Goal: Transaction & Acquisition: Purchase product/service

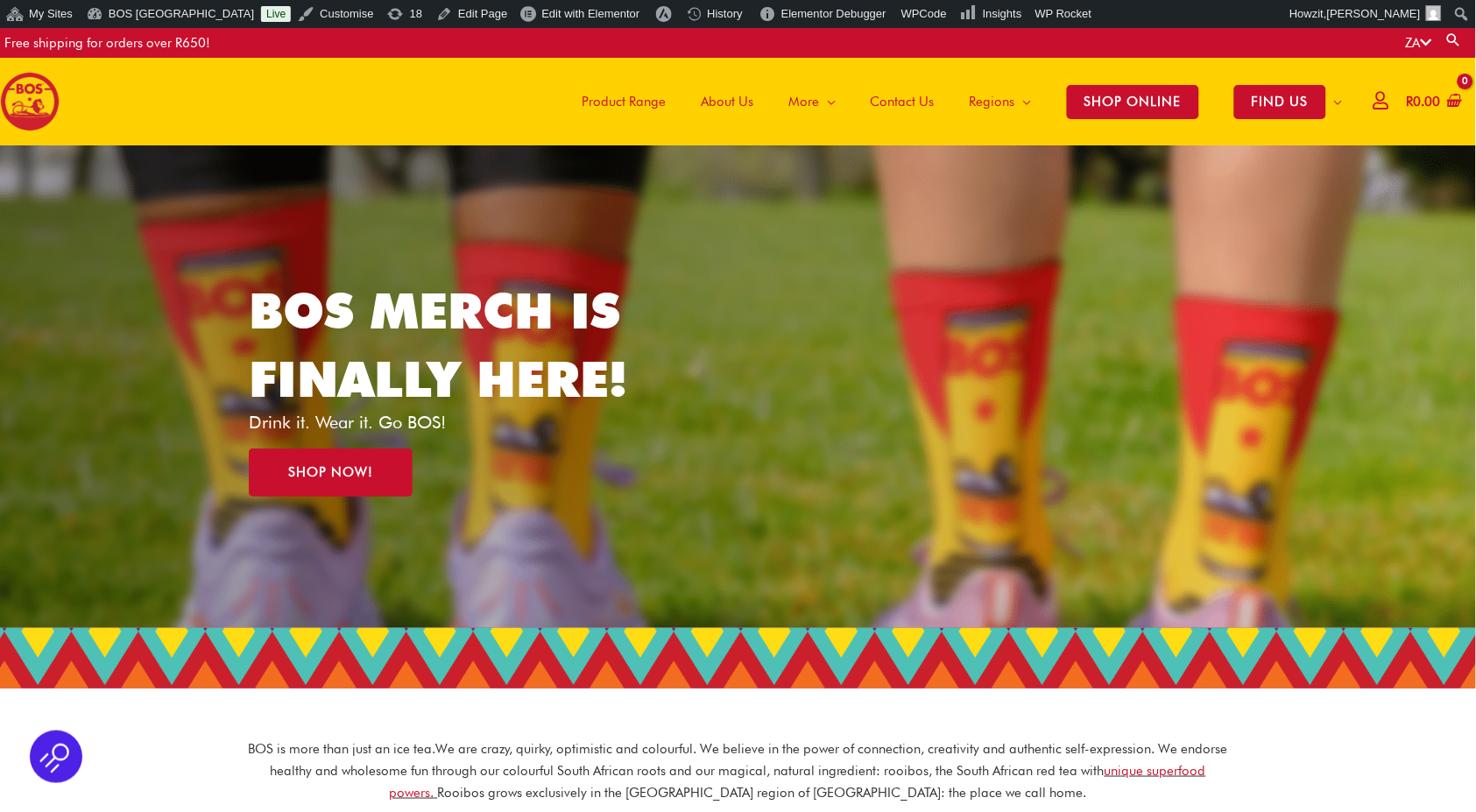
click at [1101, 119] on link "SHOP ONLINE" at bounding box center [1133, 101] width 167 height 88
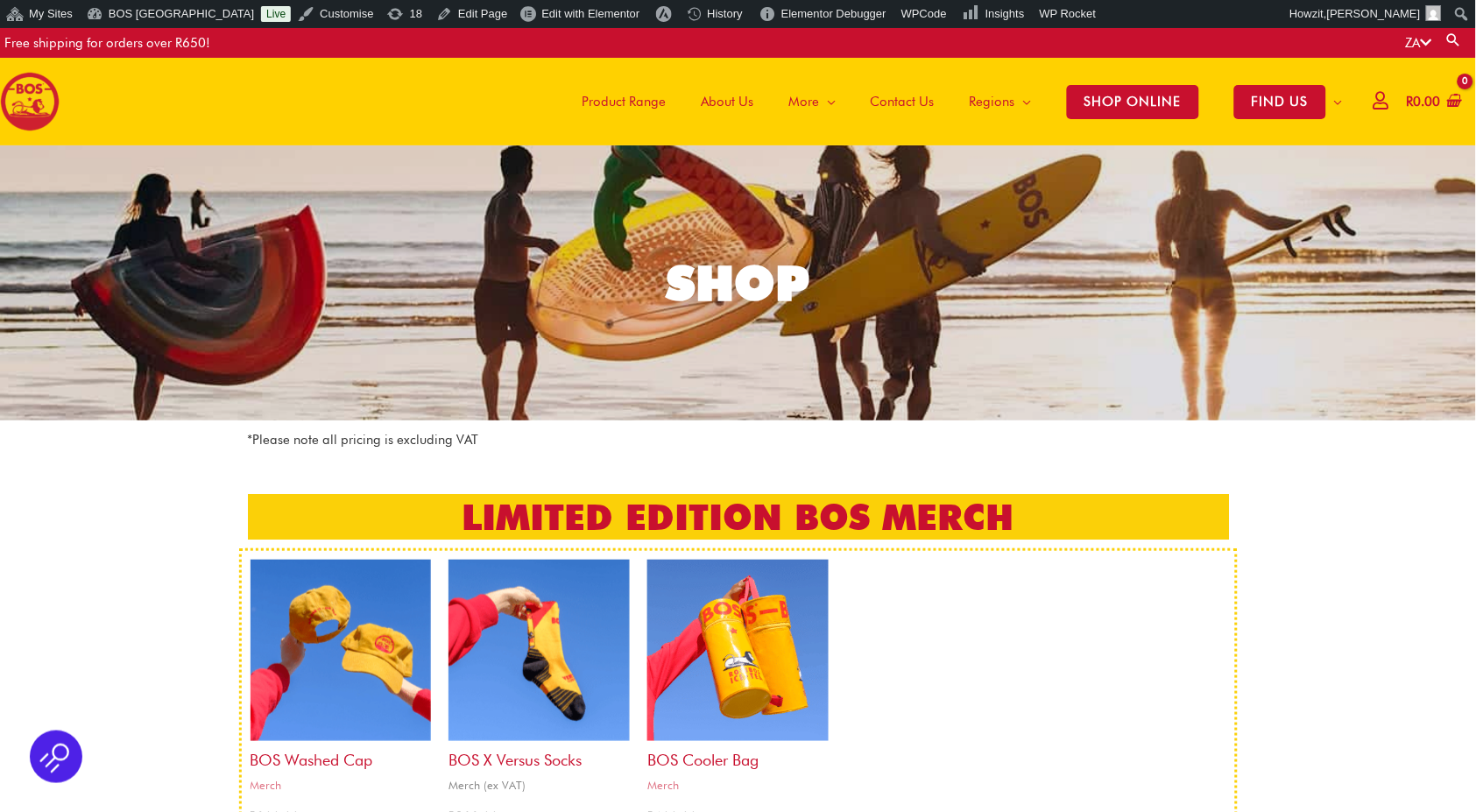
click at [530, 662] on img at bounding box center [540, 650] width 182 height 182
click at [685, 663] on img at bounding box center [738, 650] width 182 height 182
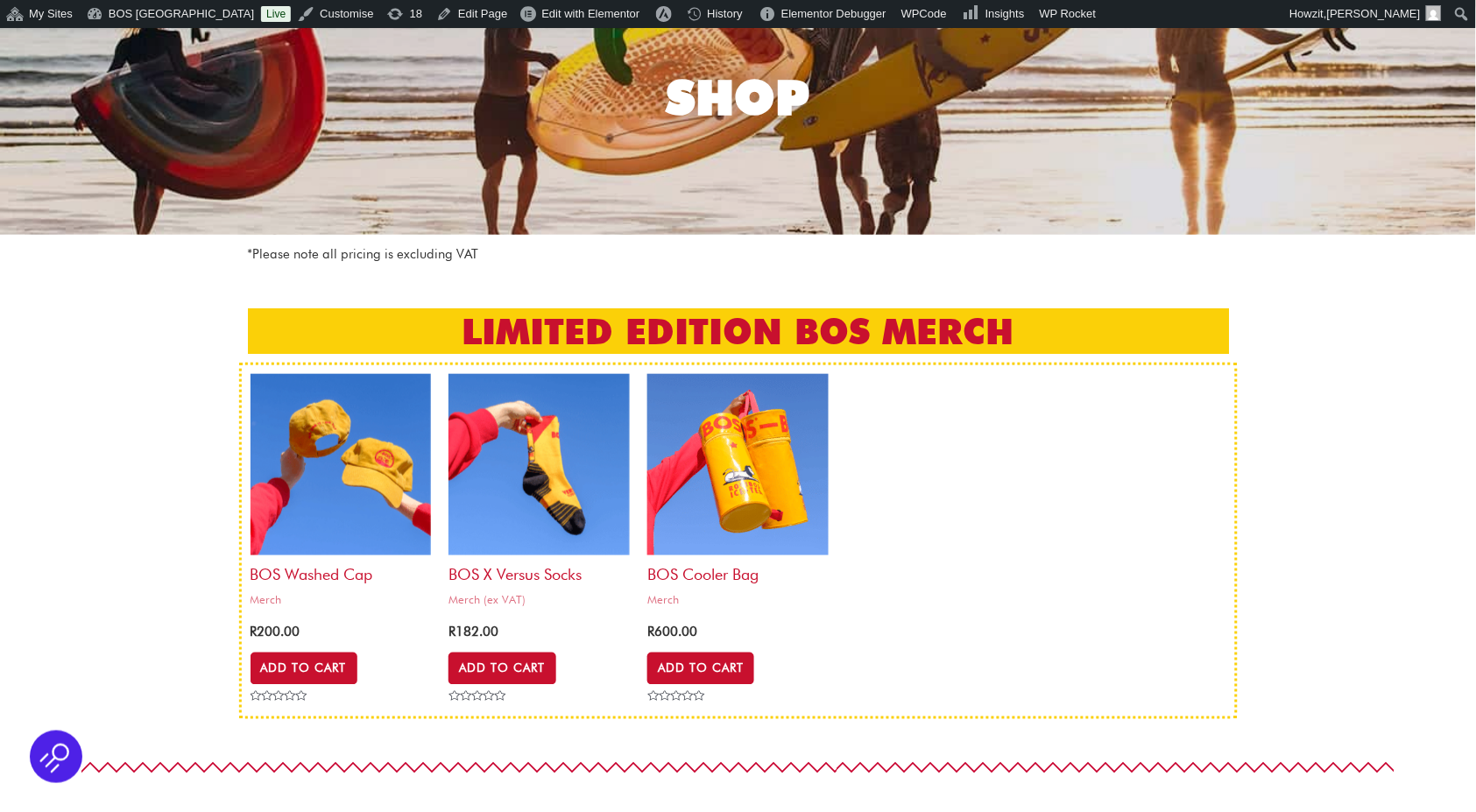
scroll to position [192, 0]
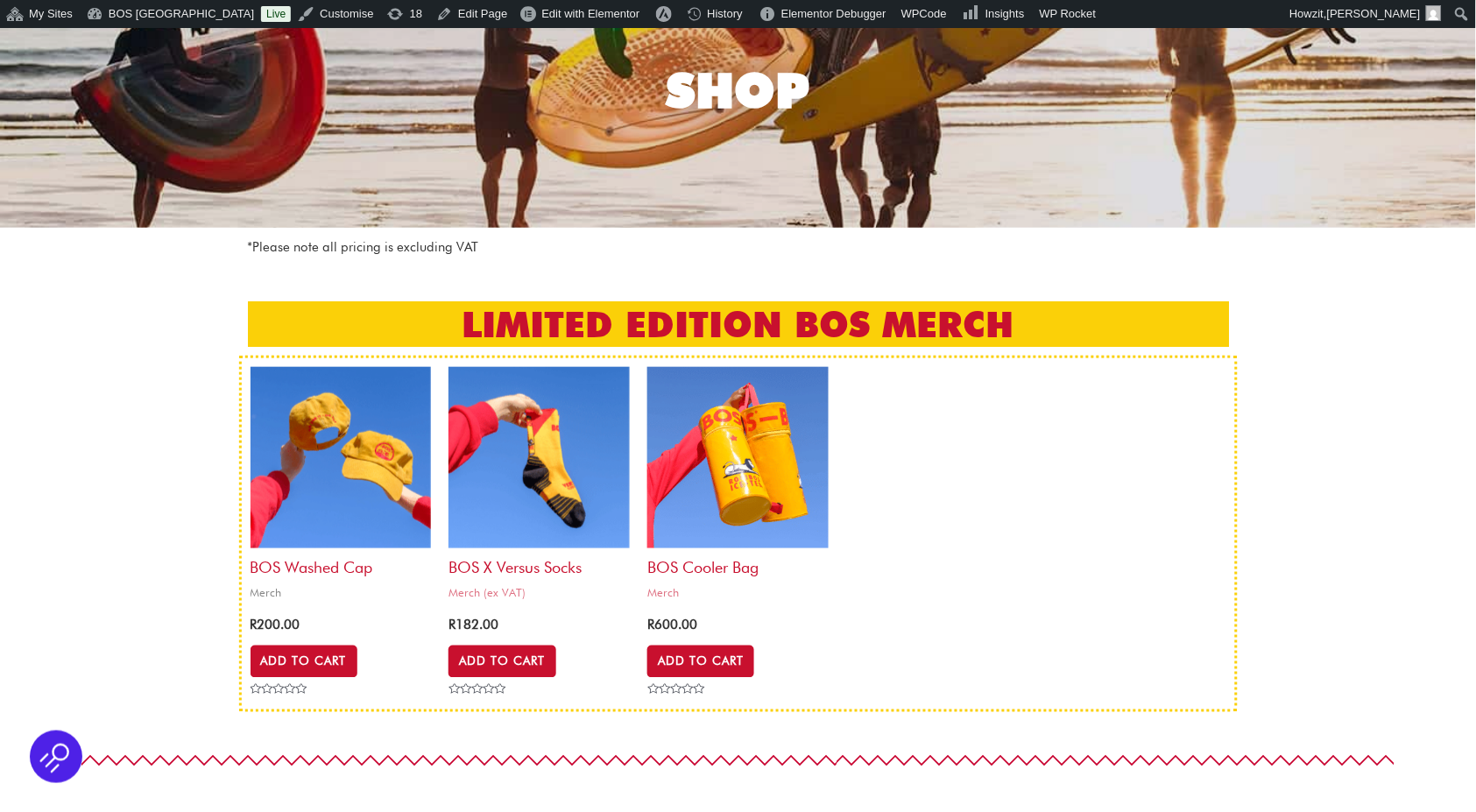
click at [311, 470] on img at bounding box center [341, 458] width 182 height 182
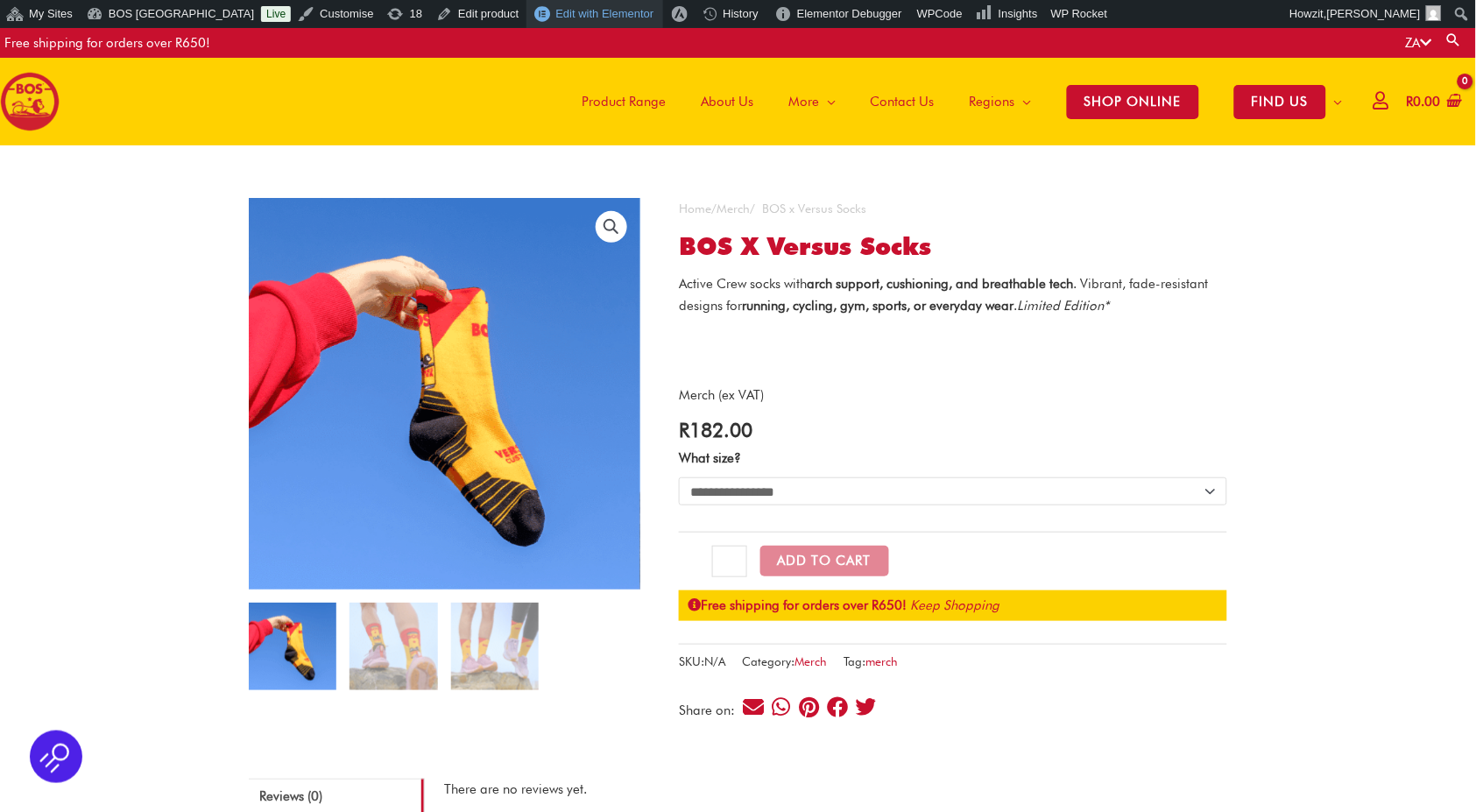
click at [556, 14] on span "Edit with Elementor" at bounding box center [605, 13] width 99 height 13
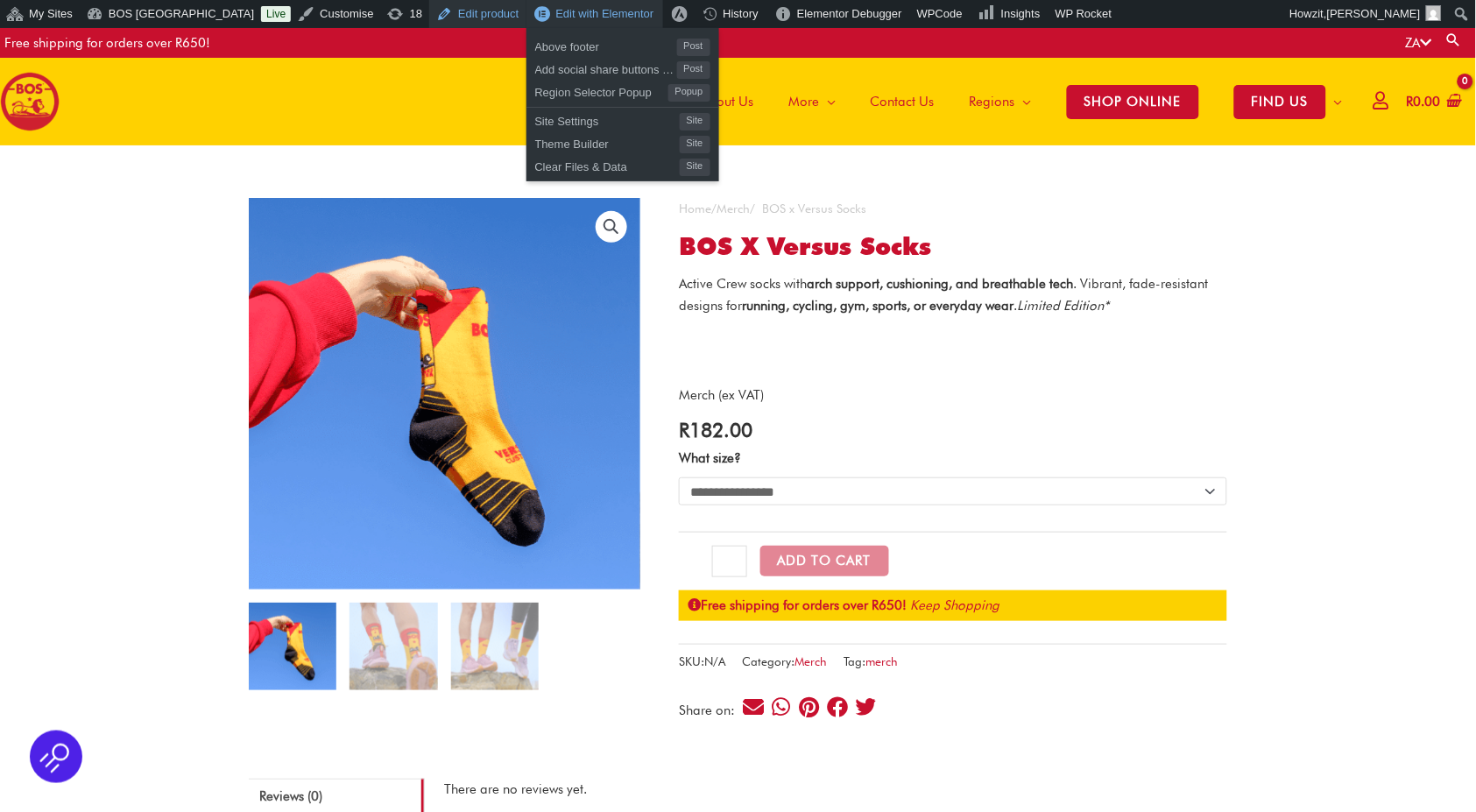
click at [468, 11] on link "Edit product" at bounding box center [477, 13] width 97 height 28
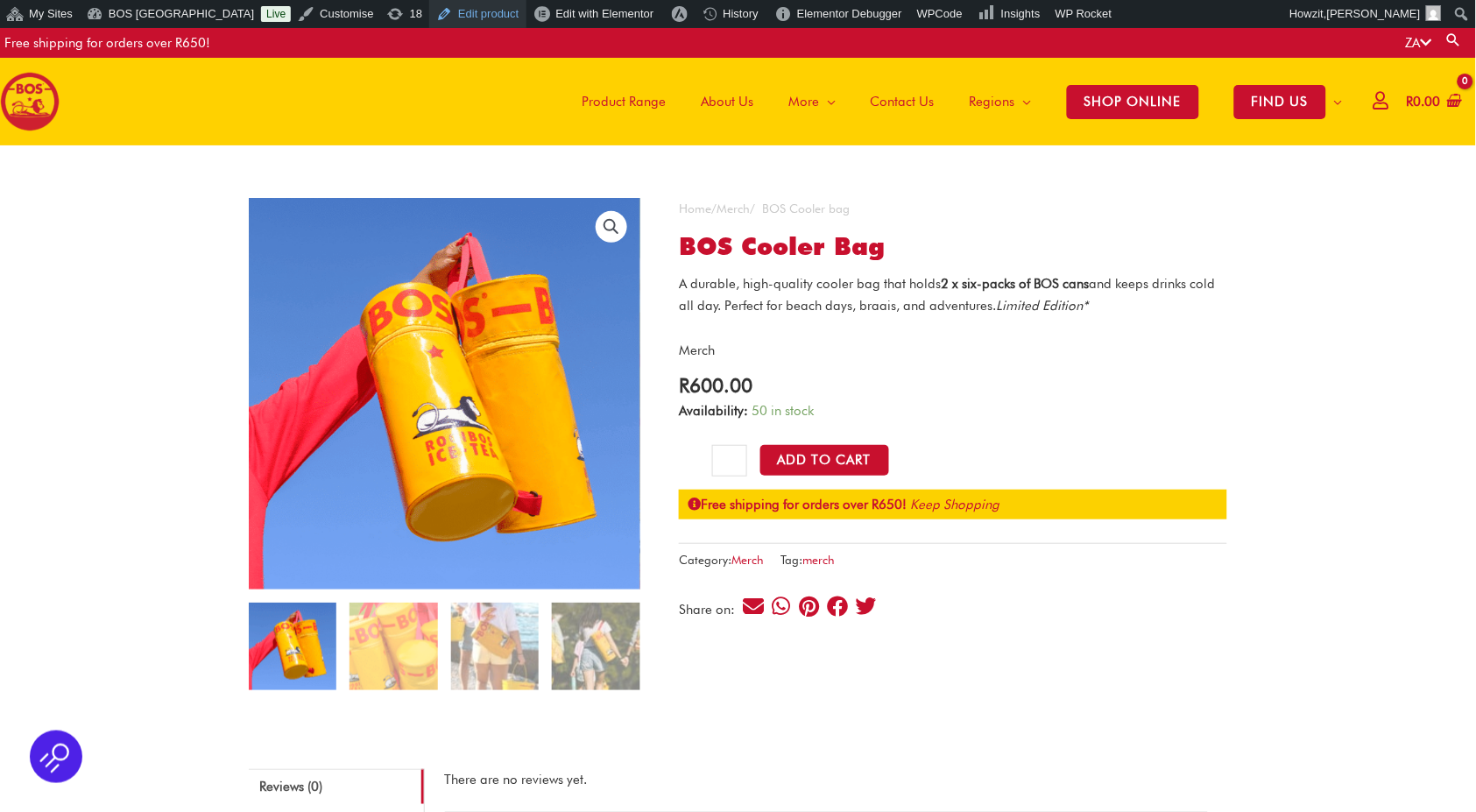
click at [456, 16] on link "Edit product" at bounding box center [477, 13] width 97 height 28
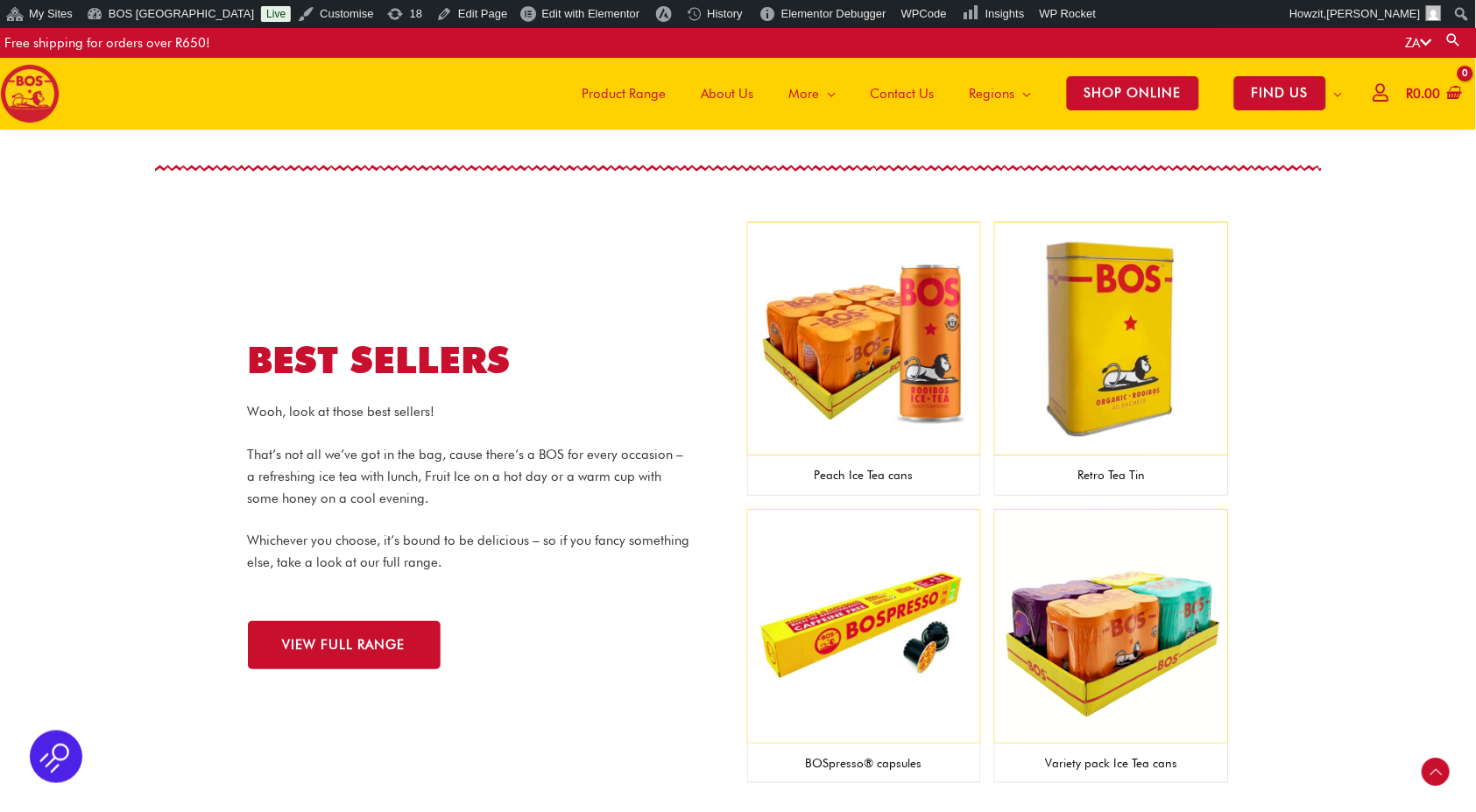
scroll to position [1610, 0]
click at [615, 89] on span "Product Range" at bounding box center [624, 94] width 84 height 53
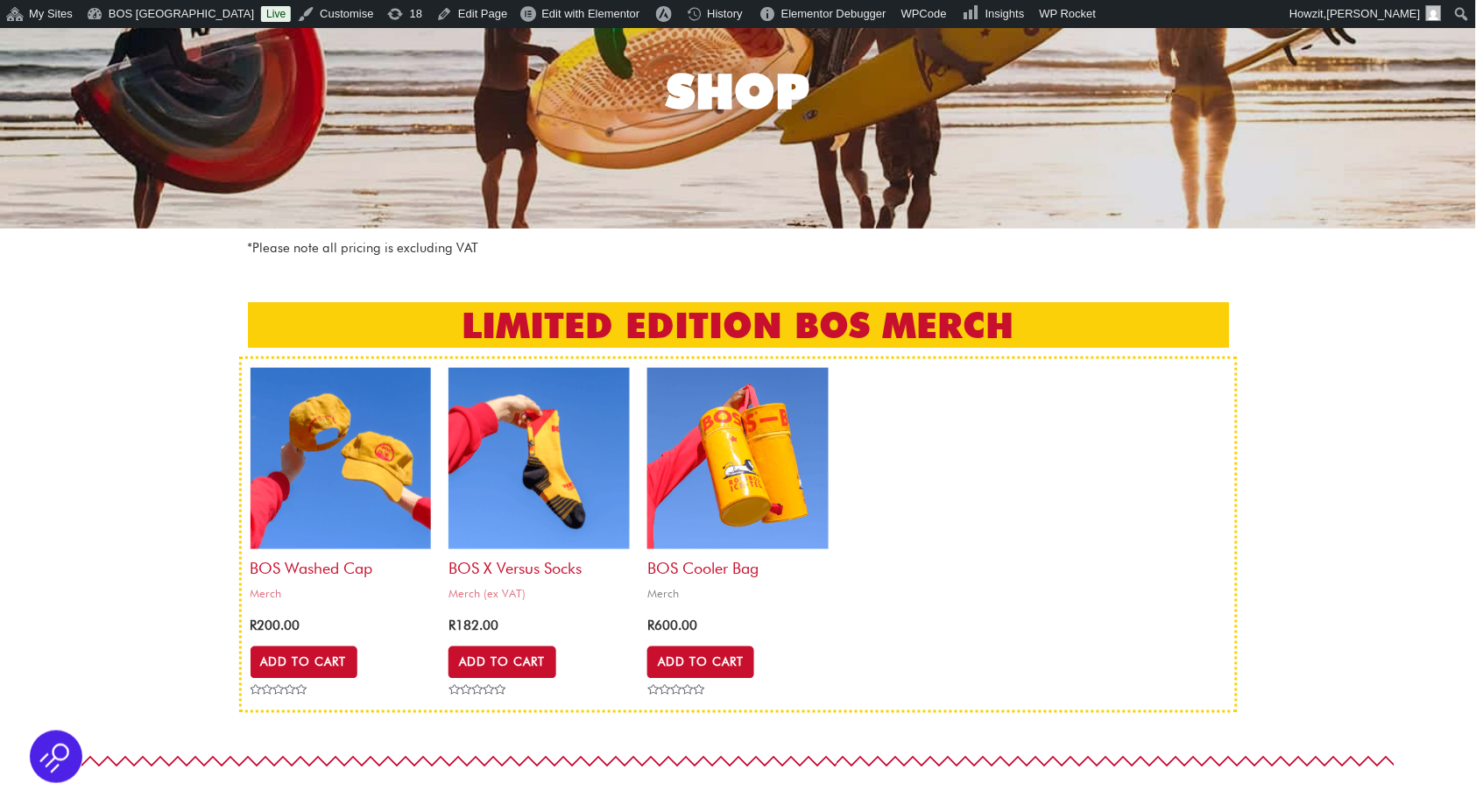
click at [696, 413] on img at bounding box center [738, 459] width 182 height 182
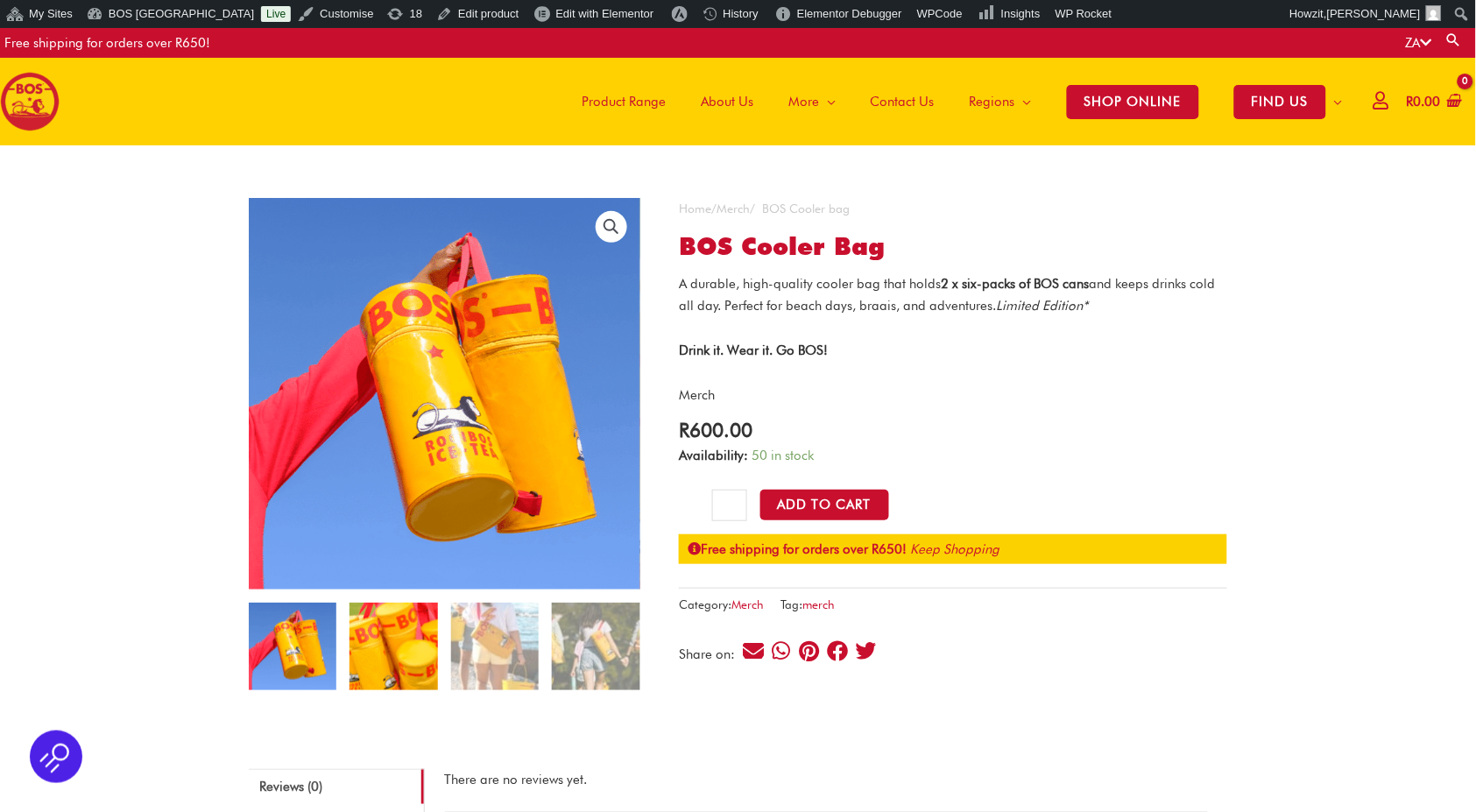
click at [406, 643] on img at bounding box center [393, 647] width 88 height 88
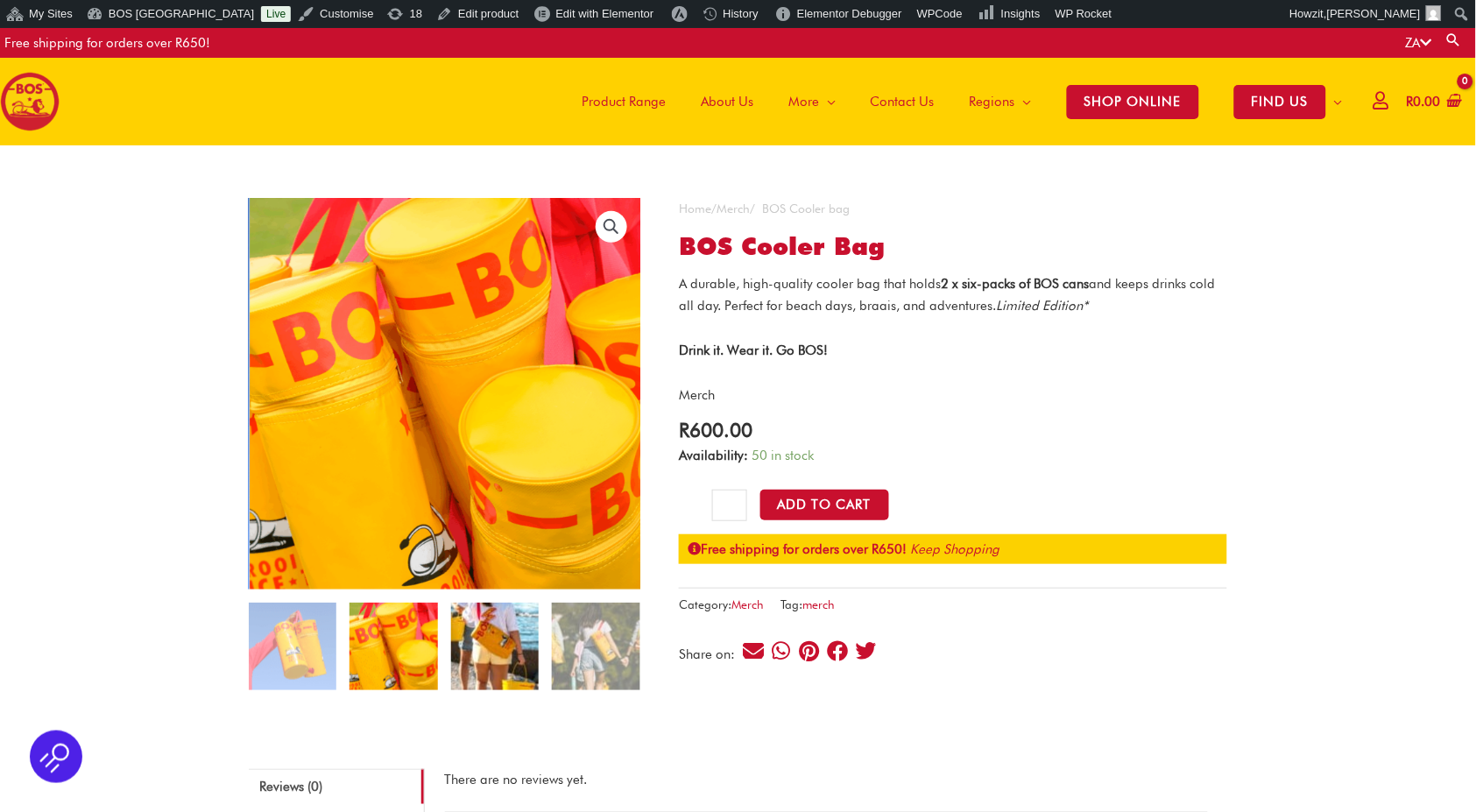
click at [487, 660] on img at bounding box center [496, 647] width 88 height 88
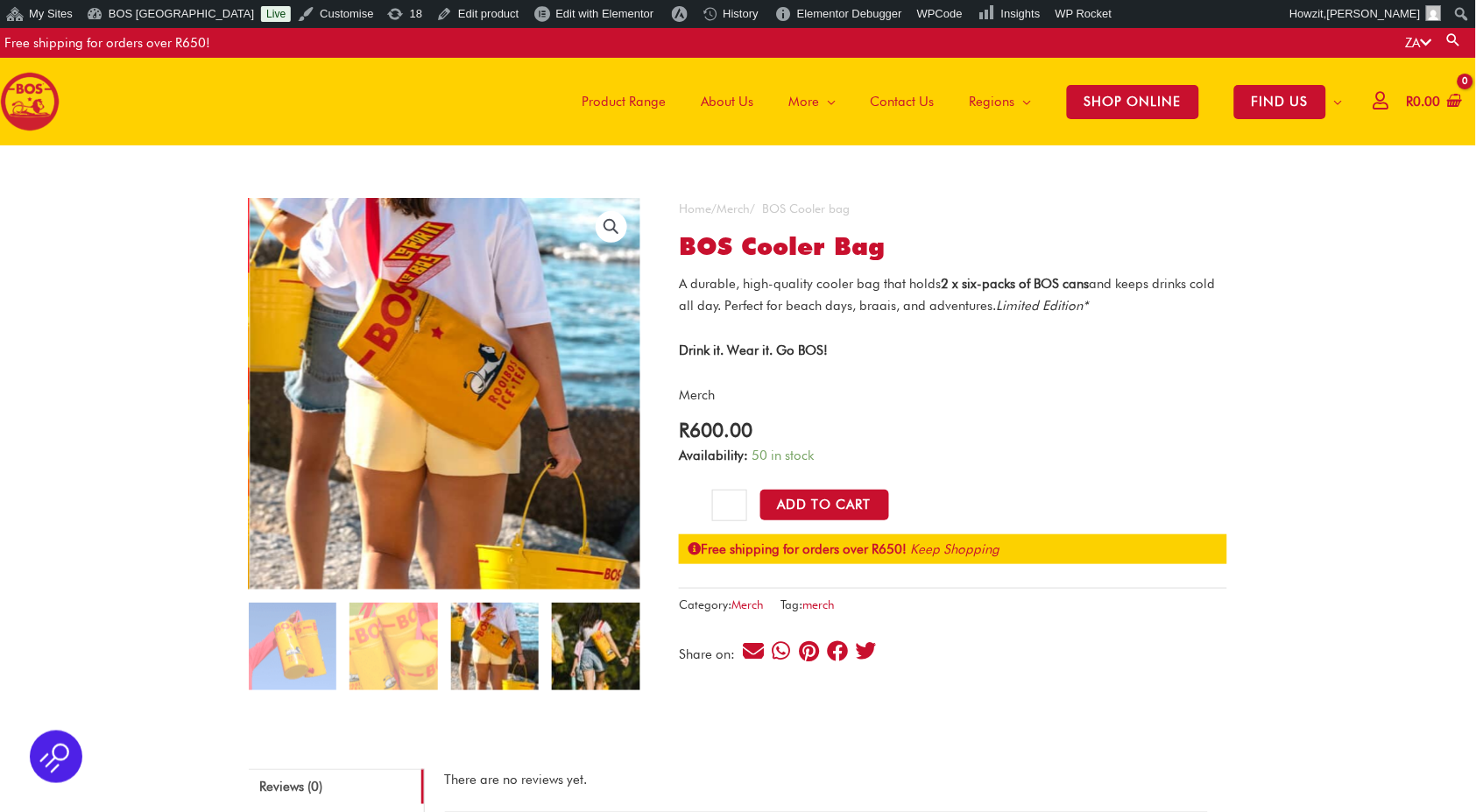
click at [588, 663] on img at bounding box center [596, 647] width 88 height 88
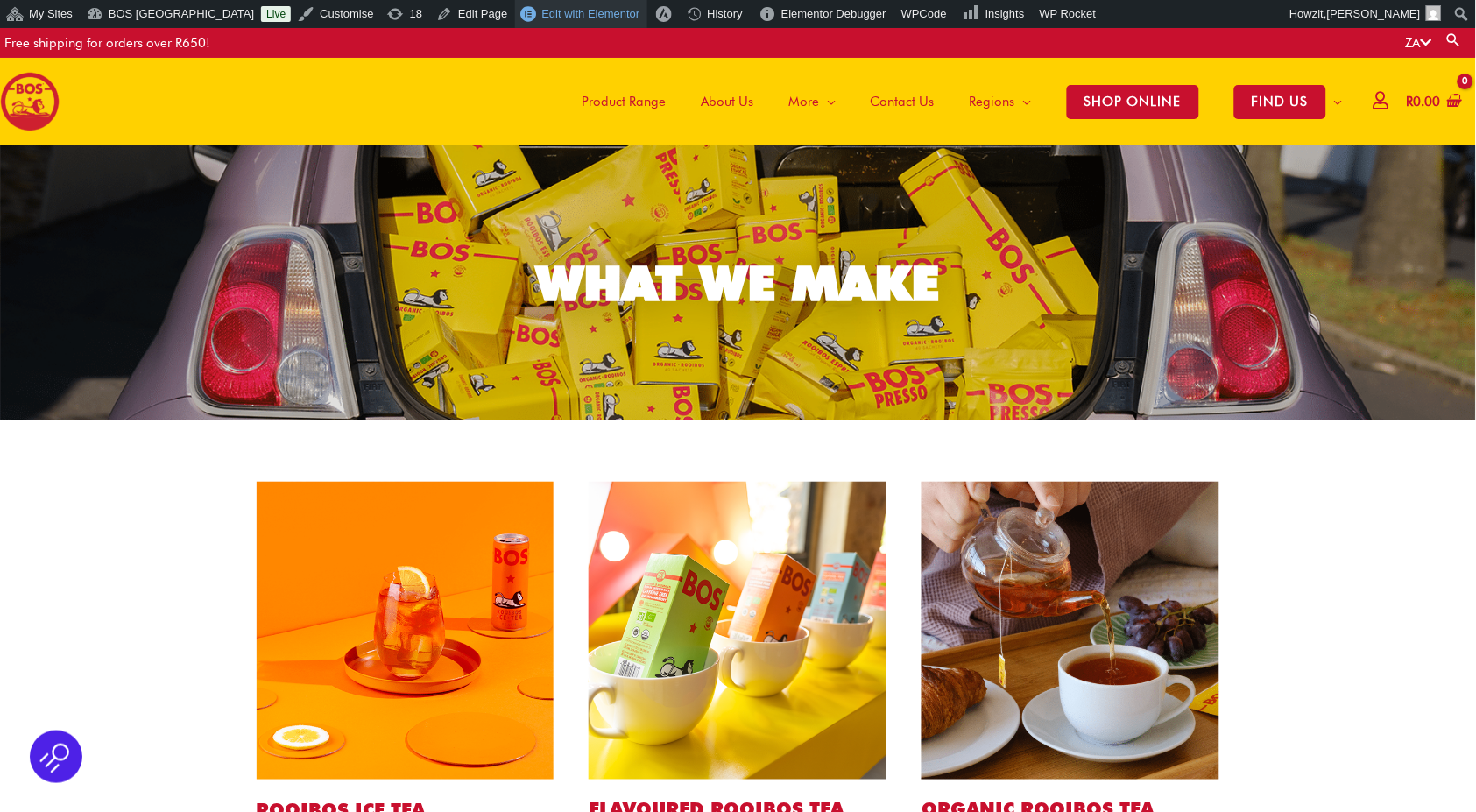
click at [542, 18] on span "Edit with Elementor" at bounding box center [591, 13] width 99 height 13
